Goal: Check status: Check status

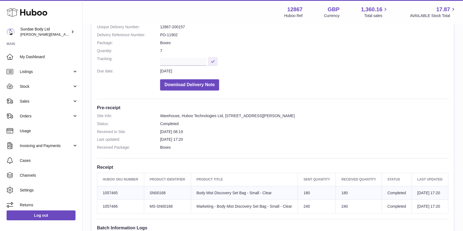
scroll to position [68, 0]
click at [27, 100] on span "Sales" at bounding box center [46, 101] width 52 height 5
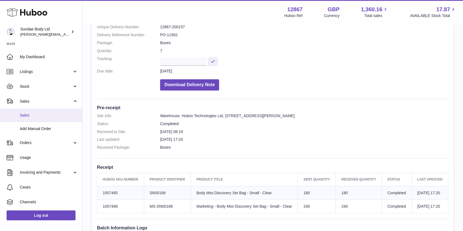
click at [24, 114] on span "Sales" at bounding box center [49, 115] width 58 height 5
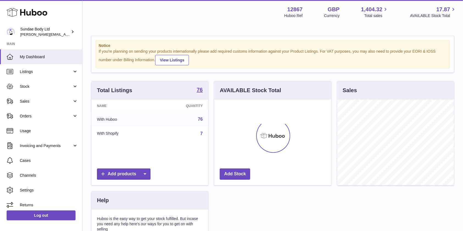
scroll to position [86, 117]
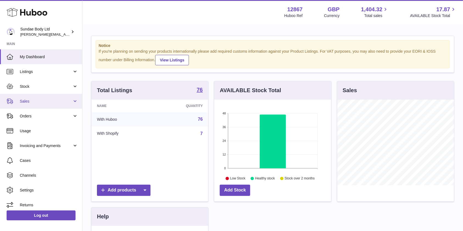
click at [26, 104] on span "Sales" at bounding box center [46, 101] width 52 height 5
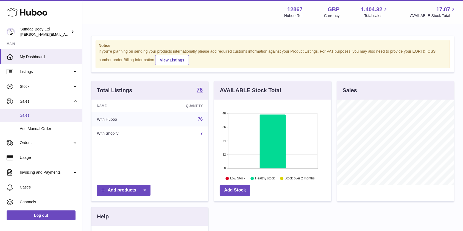
click at [26, 113] on span "Sales" at bounding box center [49, 115] width 58 height 5
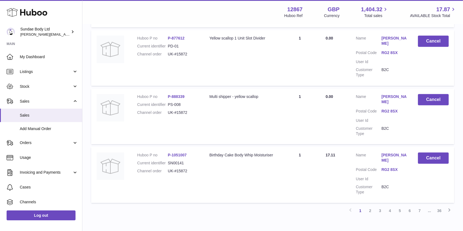
scroll to position [518, 0]
click at [371, 205] on link "2" at bounding box center [370, 210] width 10 height 10
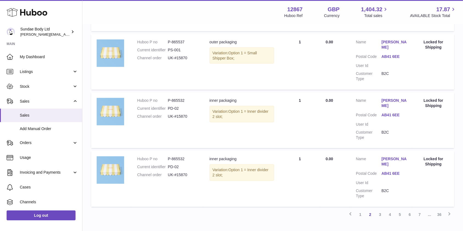
scroll to position [518, 0]
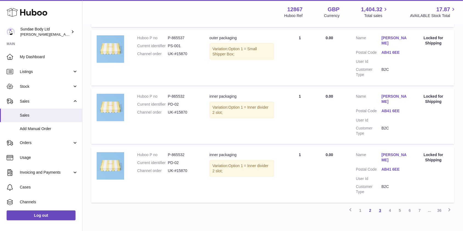
click at [379, 205] on link "3" at bounding box center [380, 210] width 10 height 10
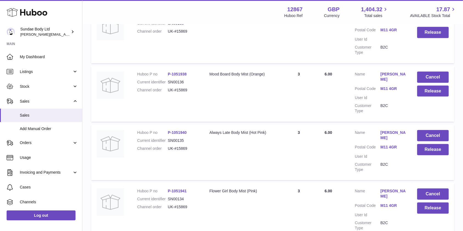
scroll to position [497, 0]
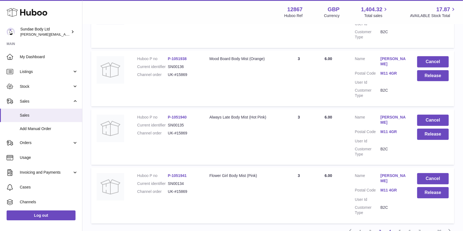
click at [390, 226] on link "4" at bounding box center [390, 231] width 10 height 10
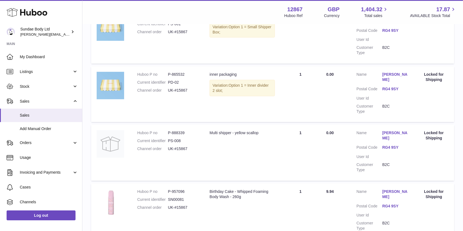
scroll to position [528, 0]
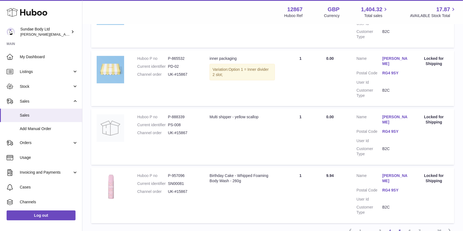
click at [399, 226] on link "5" at bounding box center [400, 231] width 10 height 10
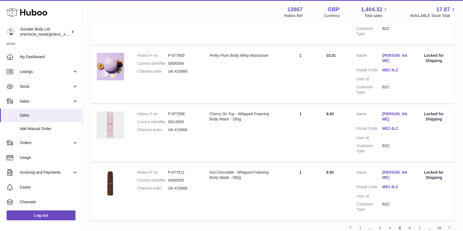
scroll to position [533, 0]
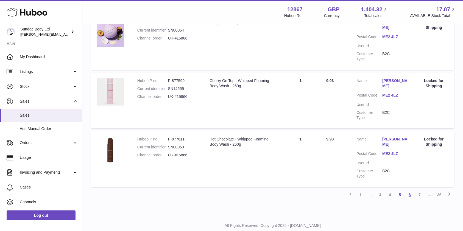
click at [408, 190] on link "6" at bounding box center [409, 195] width 10 height 10
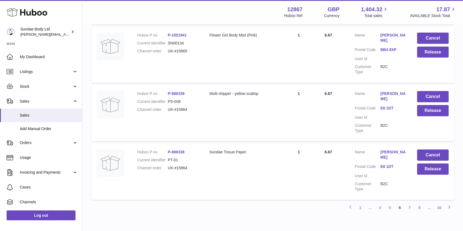
scroll to position [537, 0]
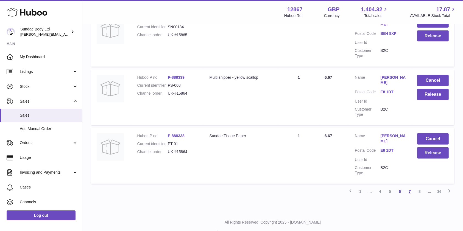
click at [408, 191] on link "7" at bounding box center [409, 192] width 10 height 10
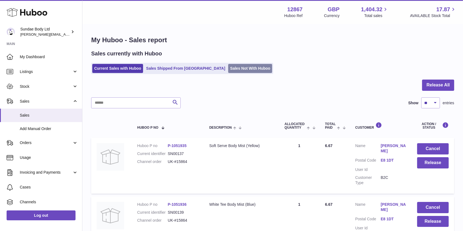
click at [229, 70] on link "Sales Not With Huboo" at bounding box center [250, 68] width 44 height 9
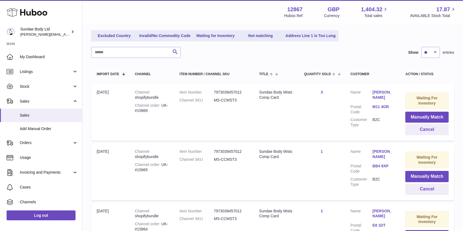
scroll to position [73, 0]
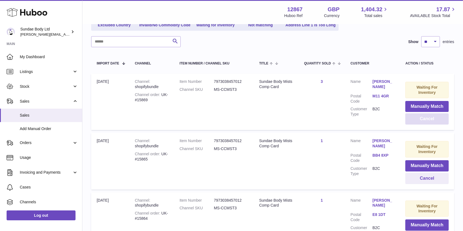
click at [427, 118] on button "Cancel" at bounding box center [426, 118] width 43 height 11
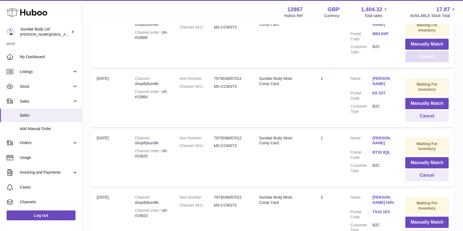
scroll to position [146, 0]
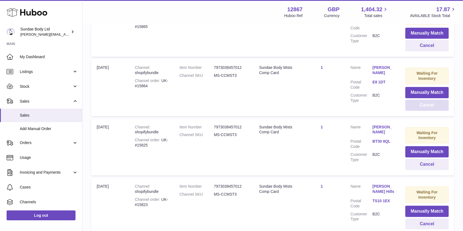
click at [417, 106] on button "Cancel" at bounding box center [426, 105] width 43 height 11
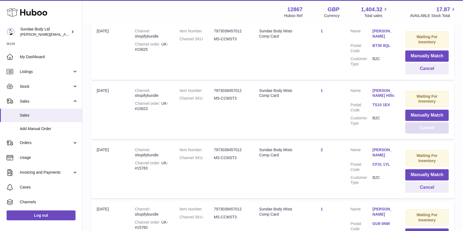
click at [420, 128] on button "Cancel" at bounding box center [426, 127] width 43 height 11
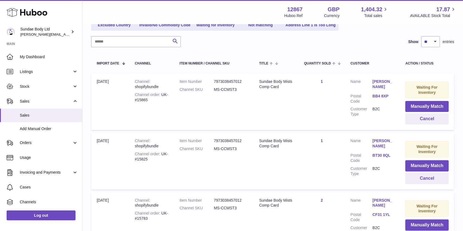
scroll to position [36, 0]
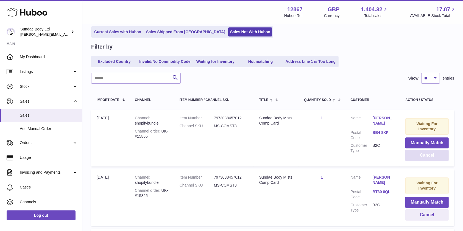
click at [426, 157] on button "Cancel" at bounding box center [426, 155] width 43 height 11
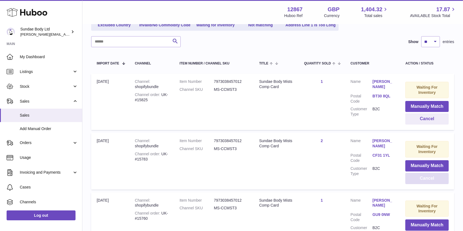
click at [426, 180] on button "Cancel" at bounding box center [426, 178] width 43 height 11
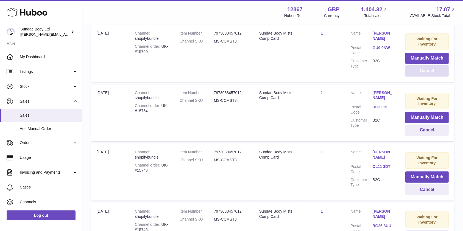
scroll to position [183, 0]
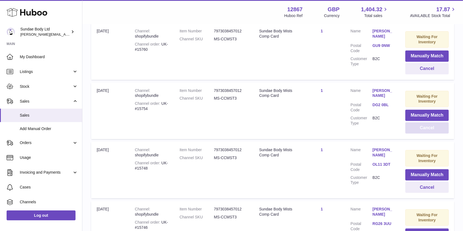
click at [426, 128] on button "Cancel" at bounding box center [426, 127] width 43 height 11
click at [433, 69] on button "Cancel" at bounding box center [426, 68] width 43 height 11
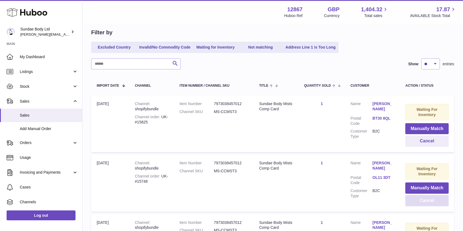
scroll to position [36, 0]
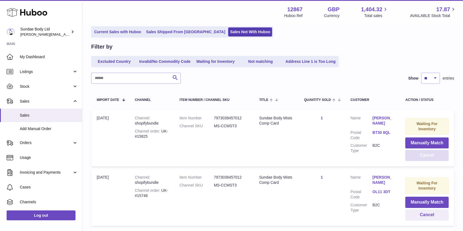
click at [425, 156] on button "Cancel" at bounding box center [426, 155] width 43 height 11
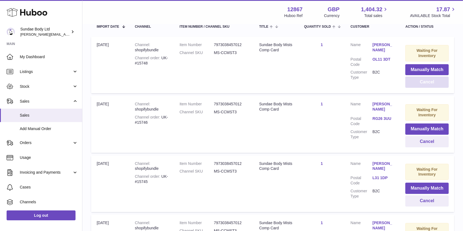
scroll to position [146, 0]
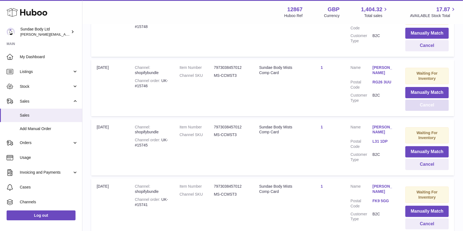
click at [419, 104] on button "Cancel" at bounding box center [426, 105] width 43 height 11
click at [418, 161] on button "Cancel" at bounding box center [426, 164] width 43 height 11
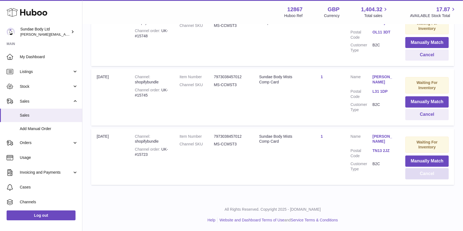
scroll to position [136, 0]
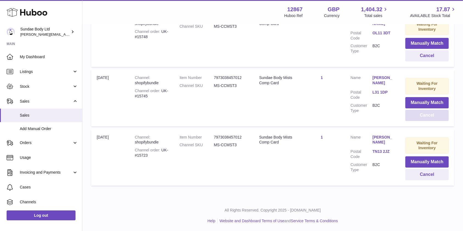
click at [424, 116] on button "Cancel" at bounding box center [426, 115] width 43 height 11
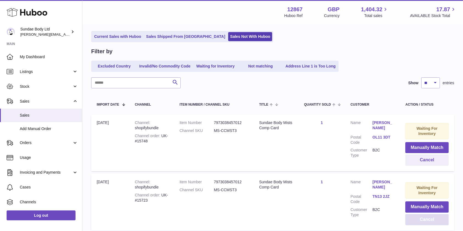
scroll to position [77, 0]
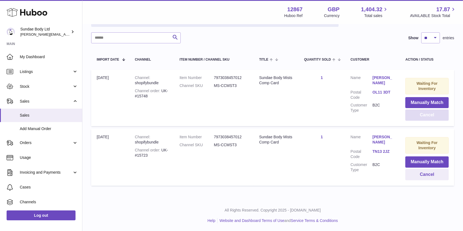
click at [421, 114] on button "Cancel" at bounding box center [426, 114] width 43 height 11
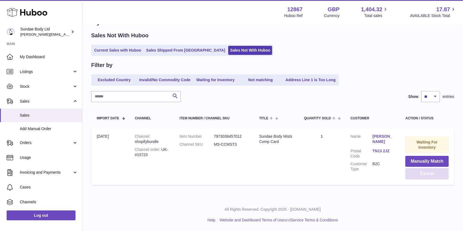
scroll to position [18, 0]
click at [424, 173] on button "Cancel" at bounding box center [426, 174] width 43 height 11
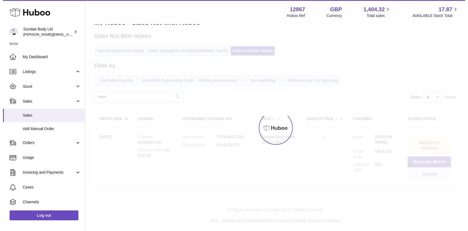
scroll to position [0, 0]
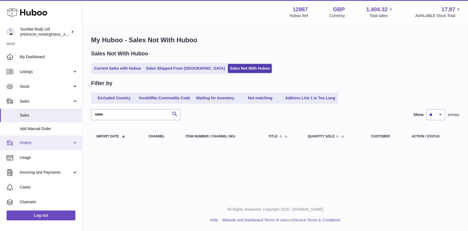
click at [31, 144] on span "Orders" at bounding box center [46, 142] width 52 height 5
click at [33, 144] on span "Orders" at bounding box center [46, 142] width 52 height 5
click at [32, 143] on span "Orders" at bounding box center [46, 142] width 52 height 5
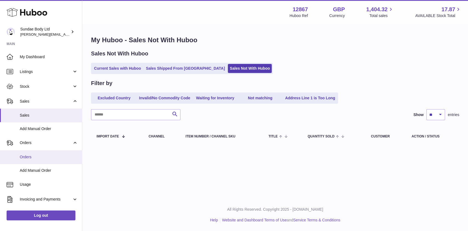
click at [28, 158] on span "Orders" at bounding box center [49, 156] width 58 height 5
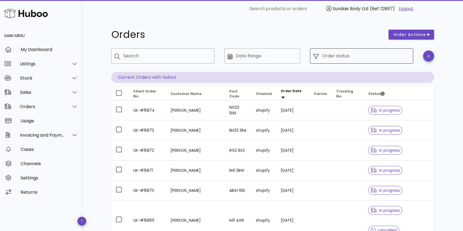
click at [379, 55] on input "Order status" at bounding box center [366, 56] width 88 height 9
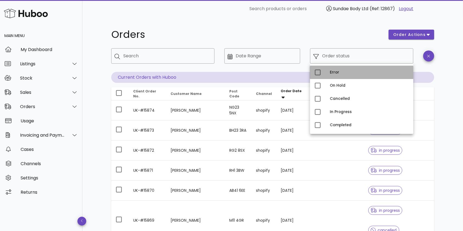
click at [334, 72] on div "Error" at bounding box center [368, 72] width 79 height 4
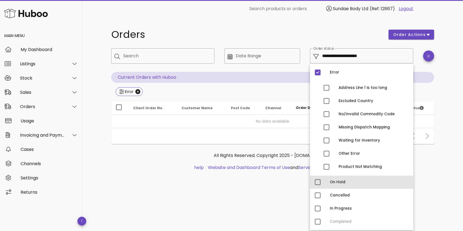
click at [331, 184] on div "On Hold" at bounding box center [368, 182] width 79 height 4
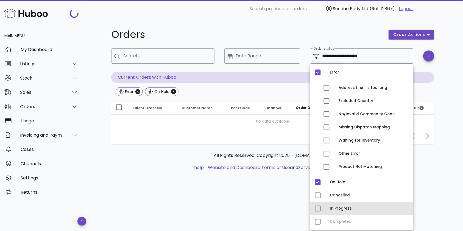
click at [330, 209] on div "In Progress" at bounding box center [368, 208] width 79 height 4
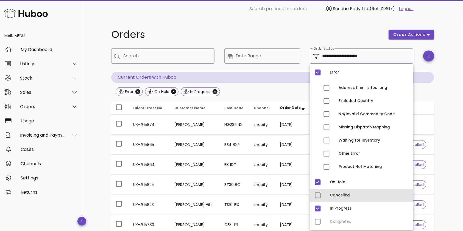
click at [329, 196] on div "Cancelled" at bounding box center [368, 195] width 79 height 4
type input "**********"
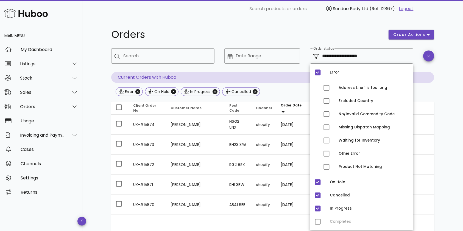
click at [441, 104] on div "**********" at bounding box center [272, 206] width 349 height 377
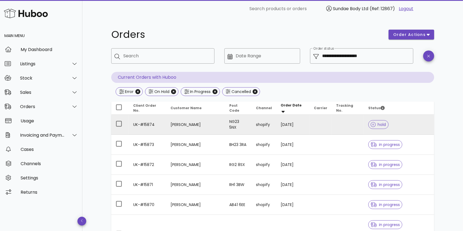
click at [195, 125] on td "[PERSON_NAME]" at bounding box center [195, 125] width 59 height 20
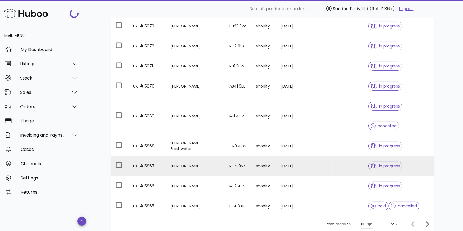
scroll to position [144, 0]
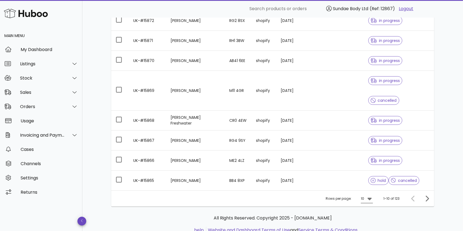
click at [371, 198] on icon at bounding box center [369, 199] width 4 height 2
click at [367, 210] on div "50" at bounding box center [367, 209] width 5 height 5
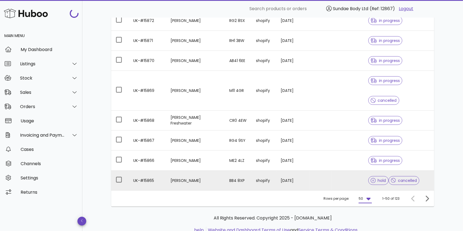
click at [276, 171] on td "[DATE]" at bounding box center [292, 181] width 33 height 20
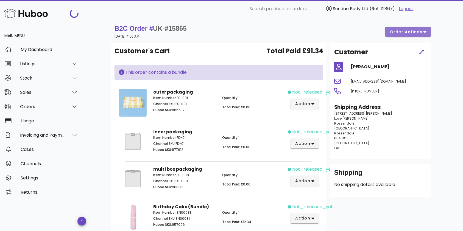
click at [418, 32] on span "order actions" at bounding box center [405, 32] width 33 height 6
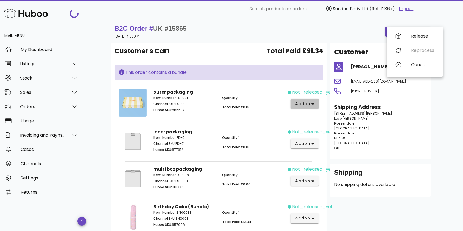
click at [306, 105] on span "action" at bounding box center [302, 104] width 15 height 6
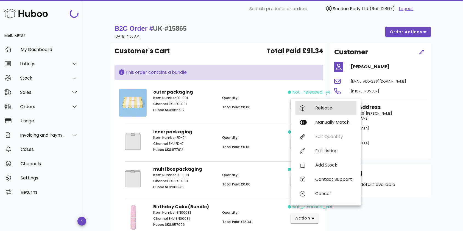
click at [316, 108] on div "Release" at bounding box center [333, 107] width 37 height 5
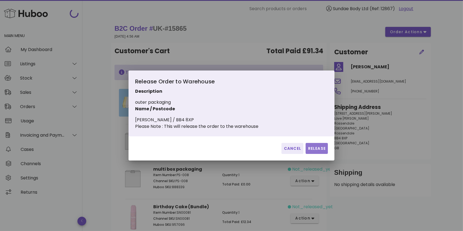
click at [314, 150] on span "Release" at bounding box center [317, 149] width 18 height 6
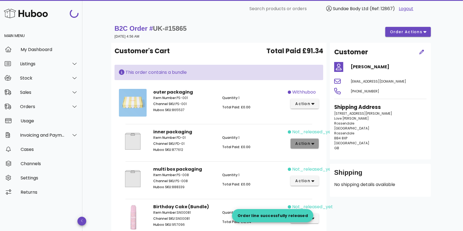
click at [312, 143] on icon "button" at bounding box center [312, 144] width 3 height 2
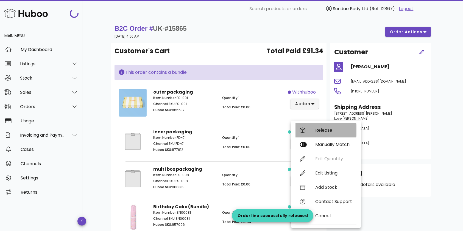
click at [318, 129] on div "Release" at bounding box center [333, 130] width 37 height 5
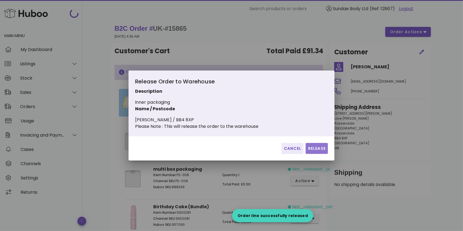
click at [316, 151] on span "Release" at bounding box center [317, 149] width 18 height 6
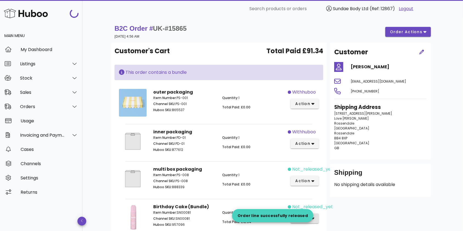
scroll to position [73, 0]
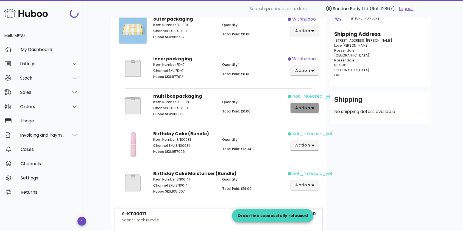
click at [314, 106] on icon "button" at bounding box center [312, 108] width 3 height 5
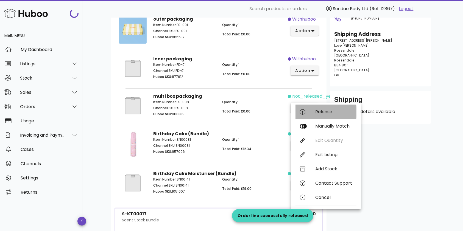
click at [317, 113] on div "Release" at bounding box center [333, 111] width 37 height 5
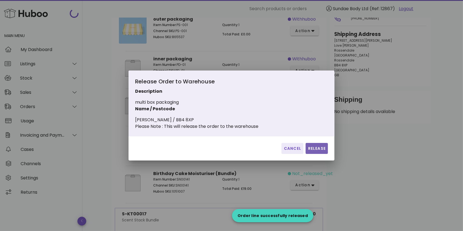
click at [319, 151] on span "Release" at bounding box center [317, 149] width 18 height 6
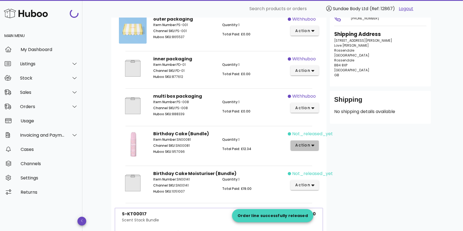
click at [313, 143] on icon "button" at bounding box center [312, 145] width 3 height 5
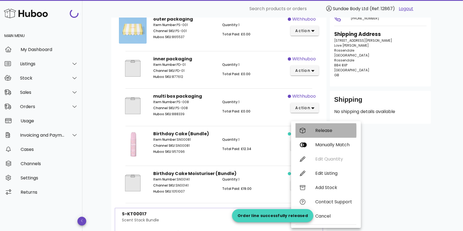
click at [319, 133] on div "Release" at bounding box center [333, 130] width 37 height 5
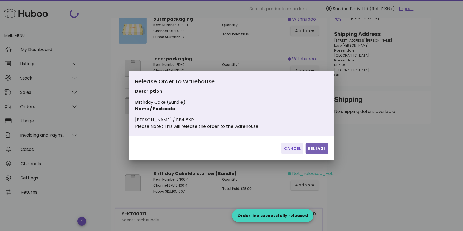
click at [317, 151] on span "Release" at bounding box center [317, 149] width 18 height 6
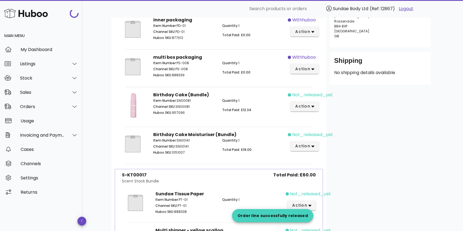
scroll to position [183, 0]
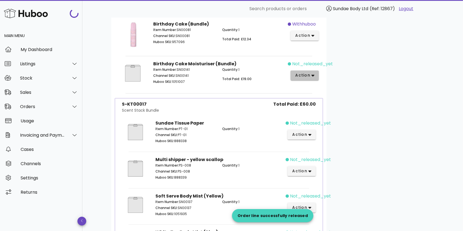
click at [309, 73] on span "action" at bounding box center [302, 75] width 15 height 6
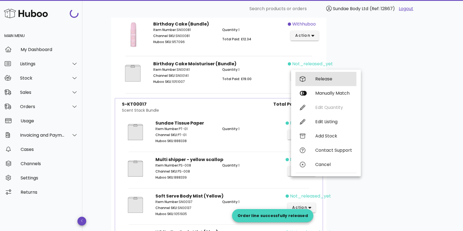
click at [313, 81] on div "Release" at bounding box center [325, 79] width 61 height 14
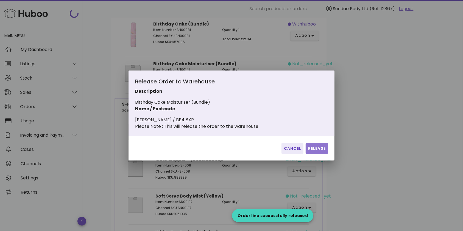
click at [311, 150] on span "Release" at bounding box center [317, 149] width 18 height 6
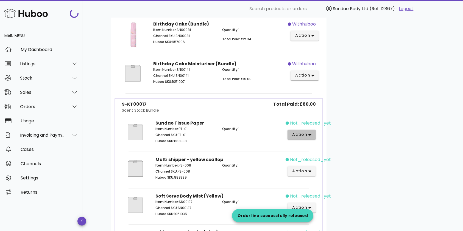
click at [308, 134] on icon "button" at bounding box center [309, 134] width 3 height 5
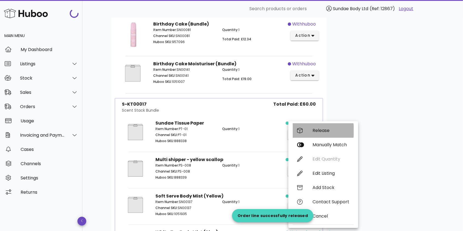
click at [314, 129] on div "Release" at bounding box center [330, 130] width 37 height 5
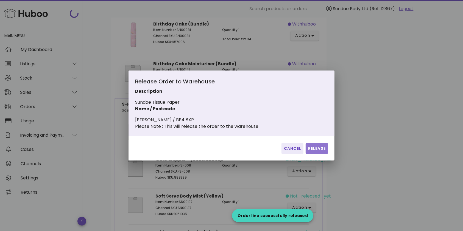
click at [314, 151] on span "Release" at bounding box center [317, 149] width 18 height 6
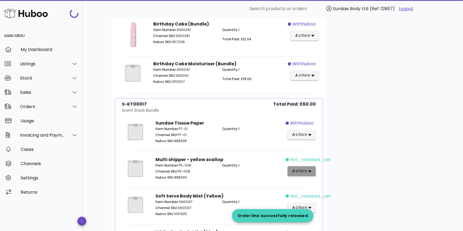
click at [312, 167] on button "action" at bounding box center [301, 171] width 28 height 10
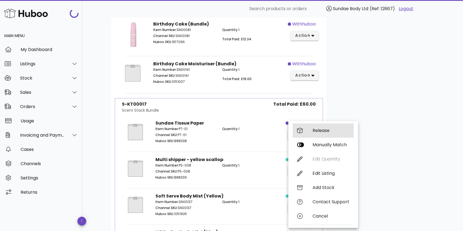
click at [317, 130] on div "Release" at bounding box center [330, 130] width 37 height 5
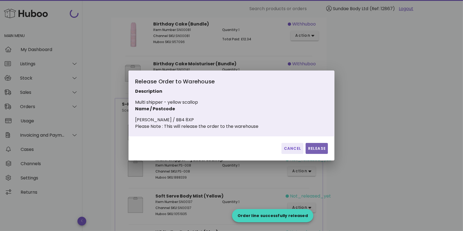
click at [314, 149] on span "Release" at bounding box center [317, 149] width 18 height 6
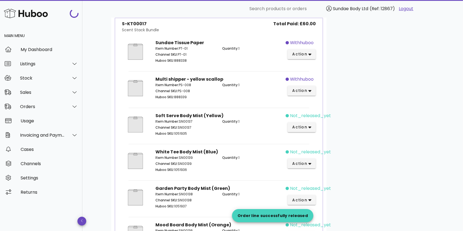
scroll to position [256, 0]
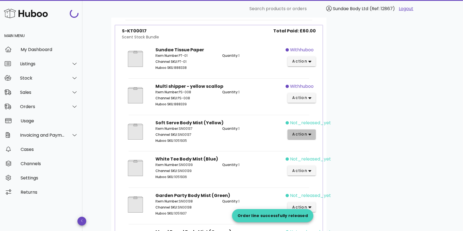
click at [311, 134] on icon "button" at bounding box center [309, 135] width 3 height 2
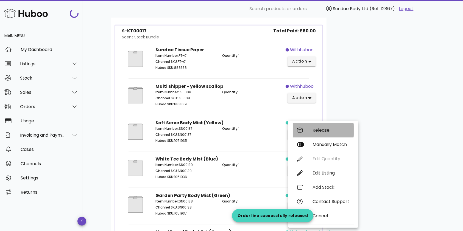
click at [313, 131] on div "Release" at bounding box center [330, 130] width 37 height 5
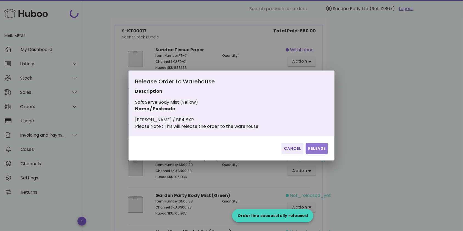
click at [315, 151] on span "Release" at bounding box center [317, 149] width 18 height 6
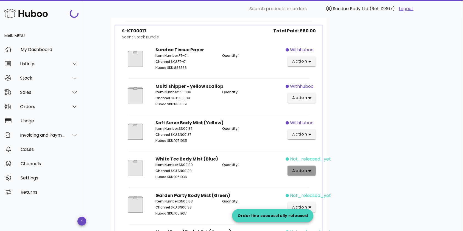
click at [310, 168] on icon "button" at bounding box center [309, 170] width 3 height 5
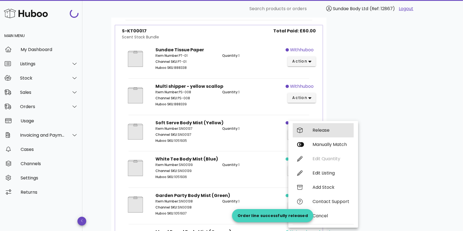
click at [314, 131] on div "Release" at bounding box center [330, 130] width 37 height 5
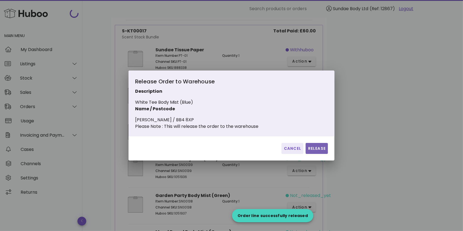
click at [312, 150] on span "Release" at bounding box center [317, 149] width 18 height 6
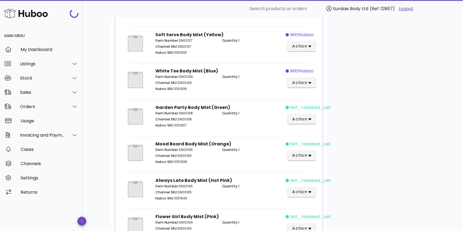
scroll to position [366, 0]
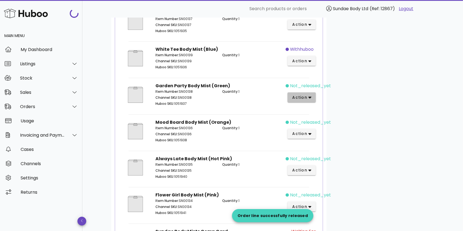
click at [307, 95] on span "action" at bounding box center [299, 98] width 15 height 6
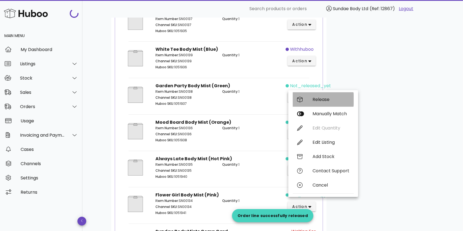
click at [313, 100] on div "Release" at bounding box center [330, 99] width 37 height 5
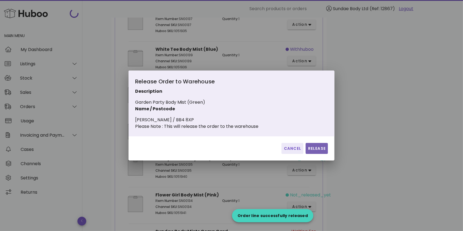
click at [313, 151] on span "Release" at bounding box center [317, 149] width 18 height 6
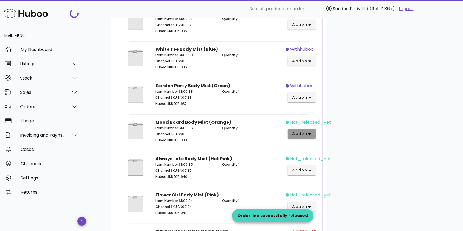
click at [309, 133] on icon "button" at bounding box center [309, 133] width 3 height 5
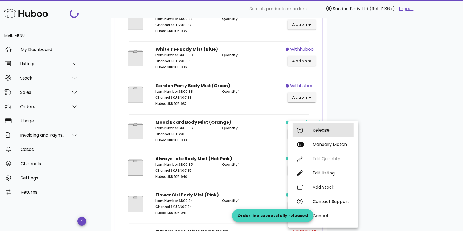
click at [314, 132] on div "Release" at bounding box center [330, 130] width 37 height 5
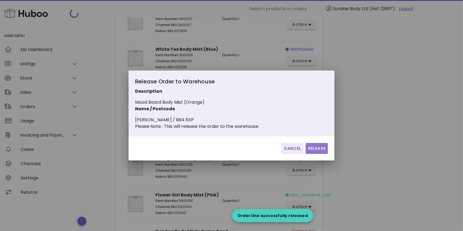
click at [318, 151] on span "Release" at bounding box center [317, 149] width 18 height 6
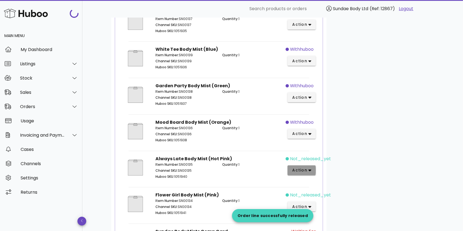
click at [311, 168] on icon "button" at bounding box center [309, 170] width 3 height 5
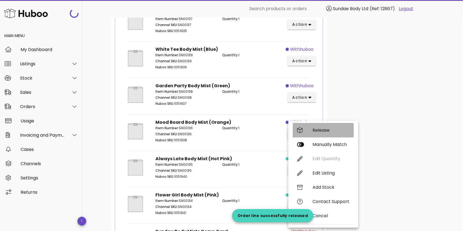
click at [315, 131] on div "Release" at bounding box center [330, 130] width 37 height 5
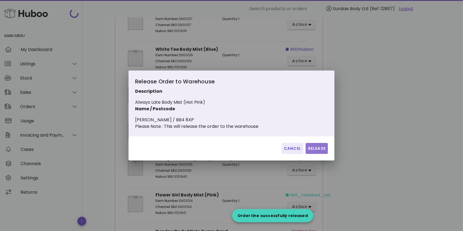
click at [315, 150] on span "Release" at bounding box center [317, 149] width 18 height 6
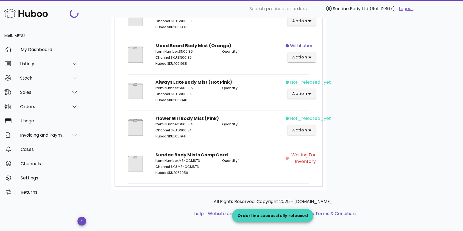
scroll to position [443, 0]
click at [307, 127] on span "action" at bounding box center [301, 130] width 19 height 6
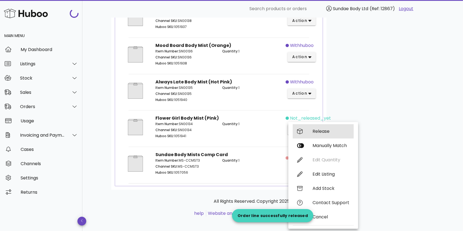
click at [311, 133] on div "Release" at bounding box center [322, 131] width 61 height 14
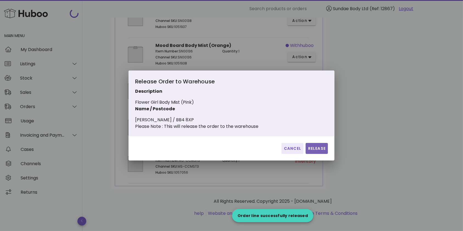
click at [315, 151] on span "Release" at bounding box center [317, 149] width 18 height 6
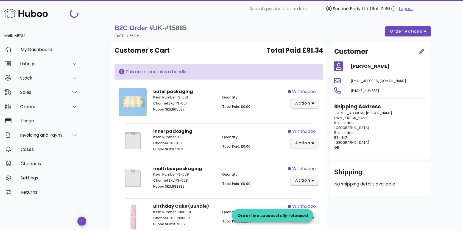
scroll to position [0, 0]
click at [401, 33] on span "order actions" at bounding box center [405, 32] width 33 height 6
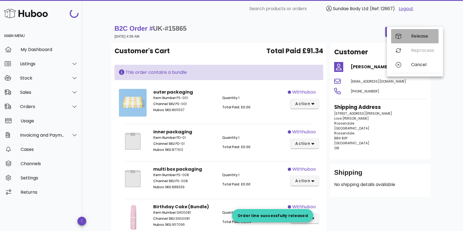
click at [401, 33] on div at bounding box center [398, 35] width 7 height 5
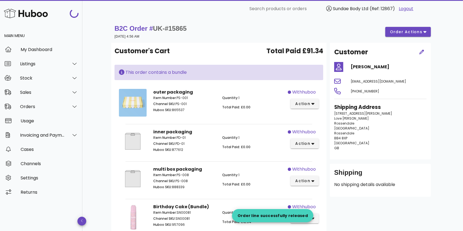
scroll to position [144, 0]
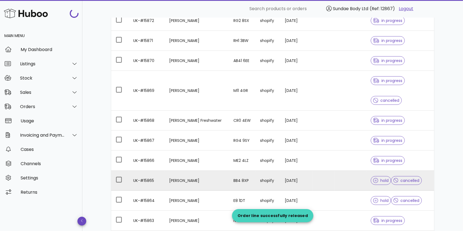
click at [280, 171] on td "29/09/2025" at bounding box center [296, 181] width 32 height 20
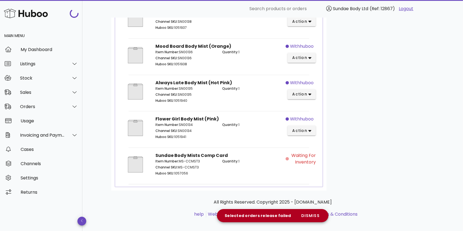
scroll to position [443, 0]
click at [305, 218] on span "dismiss" at bounding box center [310, 216] width 19 height 6
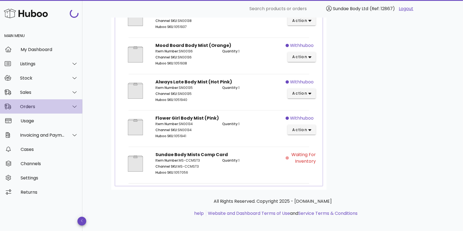
click at [25, 106] on div "Orders" at bounding box center [42, 106] width 45 height 5
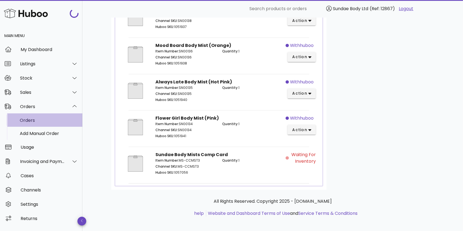
click at [28, 120] on div "Orders" at bounding box center [49, 120] width 58 height 5
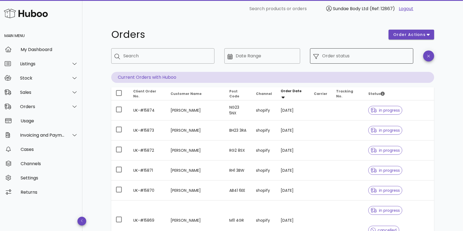
click at [330, 59] on input "Order status" at bounding box center [366, 56] width 88 height 9
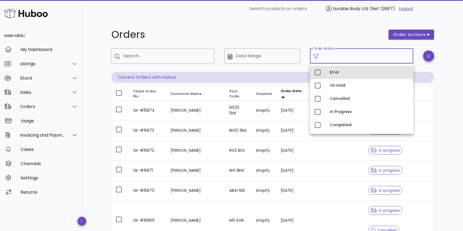
click at [331, 73] on div "Error" at bounding box center [368, 72] width 79 height 4
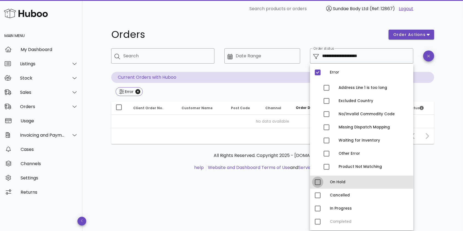
click at [319, 185] on div at bounding box center [317, 181] width 9 height 9
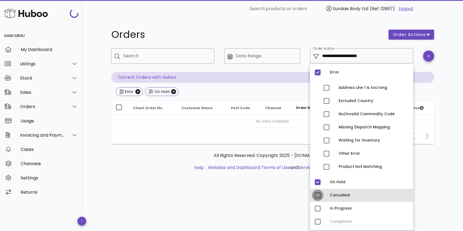
click at [317, 195] on div at bounding box center [317, 195] width 9 height 9
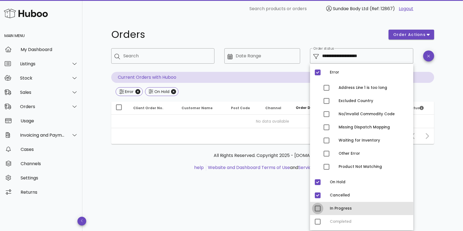
click at [317, 207] on div at bounding box center [317, 208] width 9 height 9
type input "**********"
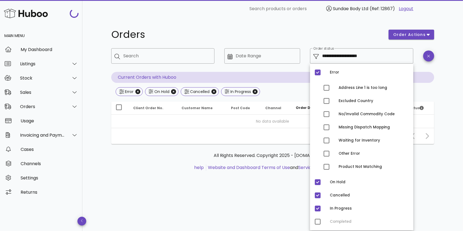
click at [328, 27] on div "Orders" at bounding box center [246, 34] width 277 height 16
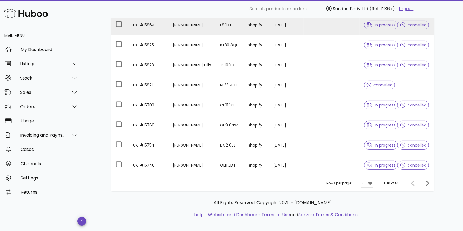
scroll to position [144, 0]
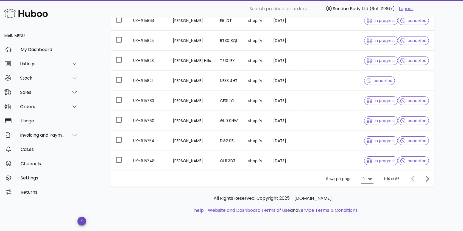
click at [368, 181] on icon at bounding box center [370, 179] width 7 height 7
click at [369, 210] on div "50" at bounding box center [368, 209] width 5 height 5
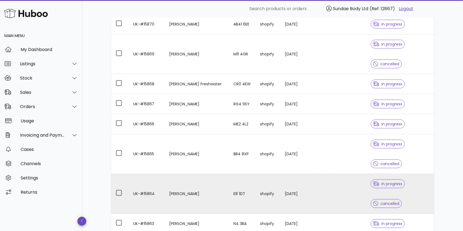
scroll to position [217, 0]
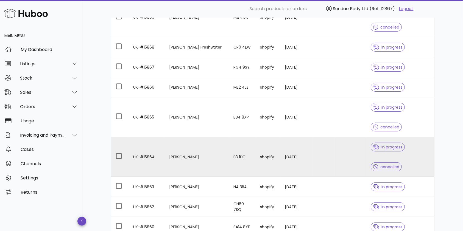
click at [255, 137] on td "shopify" at bounding box center [267, 157] width 25 height 40
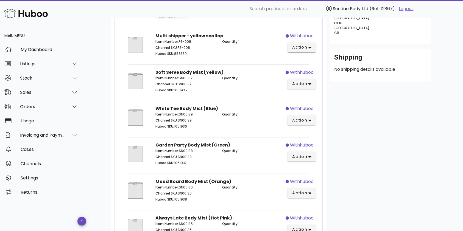
scroll to position [36, 0]
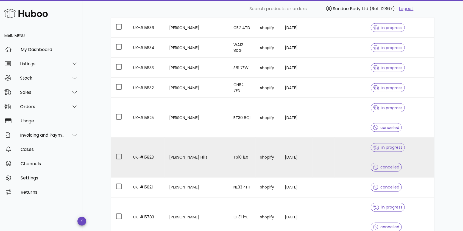
scroll to position [944, 0]
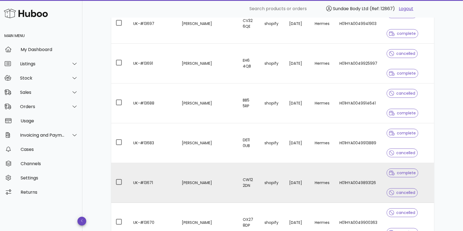
scroll to position [1497, 0]
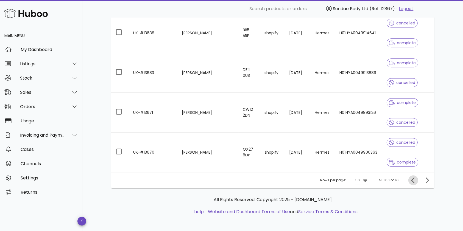
click at [413, 180] on icon "Previous page" at bounding box center [412, 180] width 3 height 6
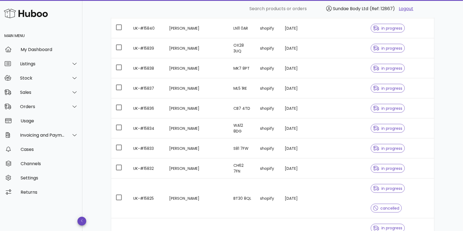
scroll to position [841, 0]
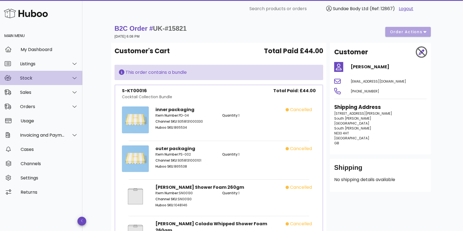
click at [26, 78] on div "Stock" at bounding box center [42, 77] width 45 height 5
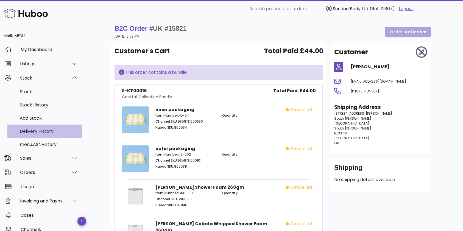
click at [37, 131] on div "Delivery History" at bounding box center [49, 131] width 58 height 5
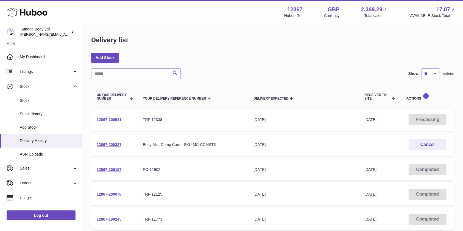
click at [102, 120] on link "12867-200541" at bounding box center [109, 119] width 25 height 4
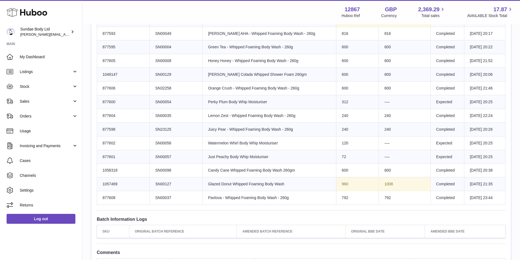
scroll to position [358, 0]
